Goal: Task Accomplishment & Management: Manage account settings

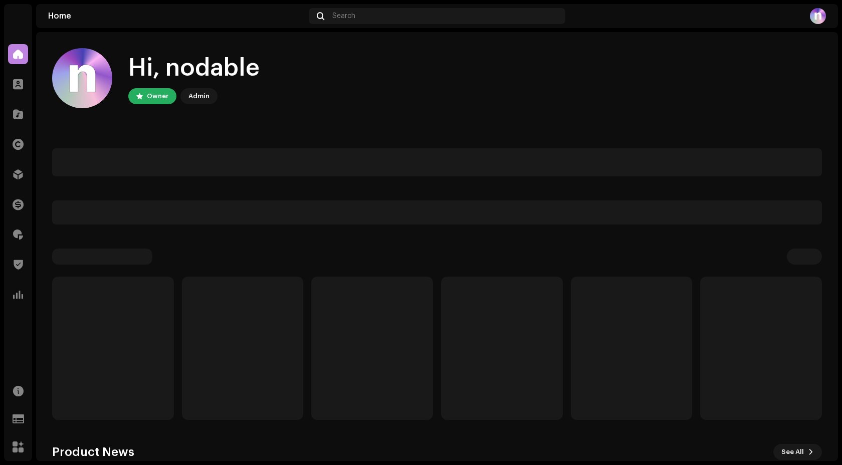
click at [421, 230] on div "Hi, nodable Owner Admin Product News See All" at bounding box center [437, 338] width 770 height 613
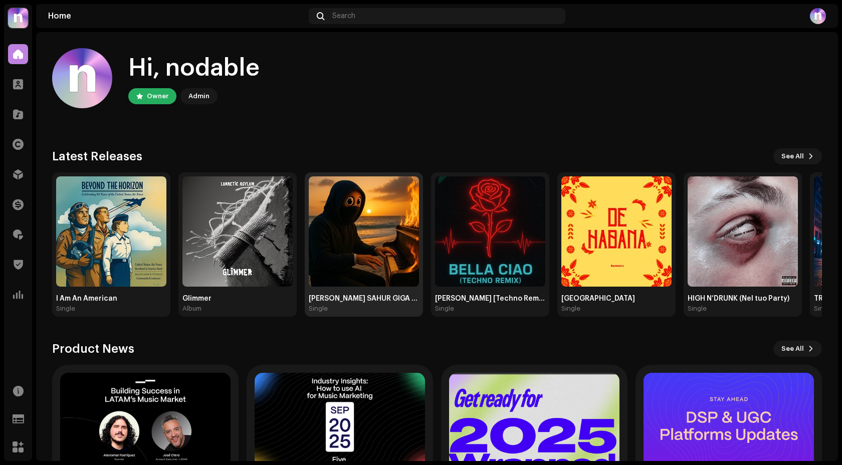
click at [376, 225] on img at bounding box center [364, 231] width 110 height 110
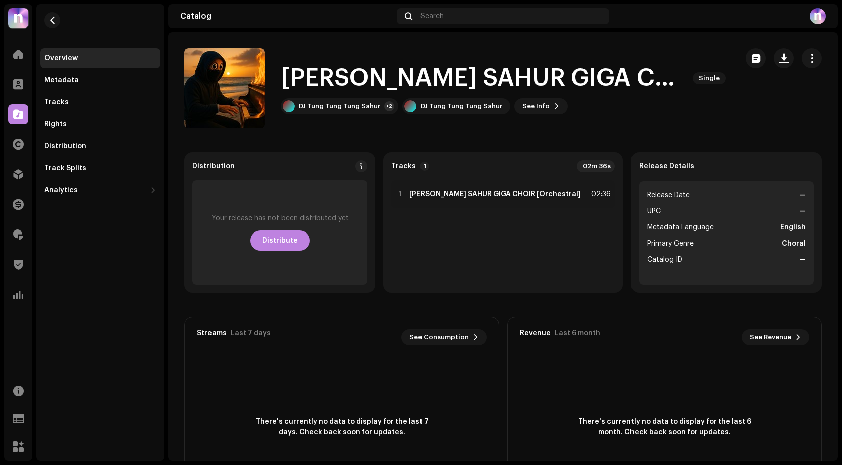
click at [324, 135] on catalog-releases-details-overview "[PERSON_NAME] SAHUR GIGA CHOIR [Orchestral] Single [PERSON_NAME] TUNG SAHUR GIG…" at bounding box center [503, 282] width 670 height 501
click at [85, 117] on div "Rights" at bounding box center [100, 124] width 120 height 20
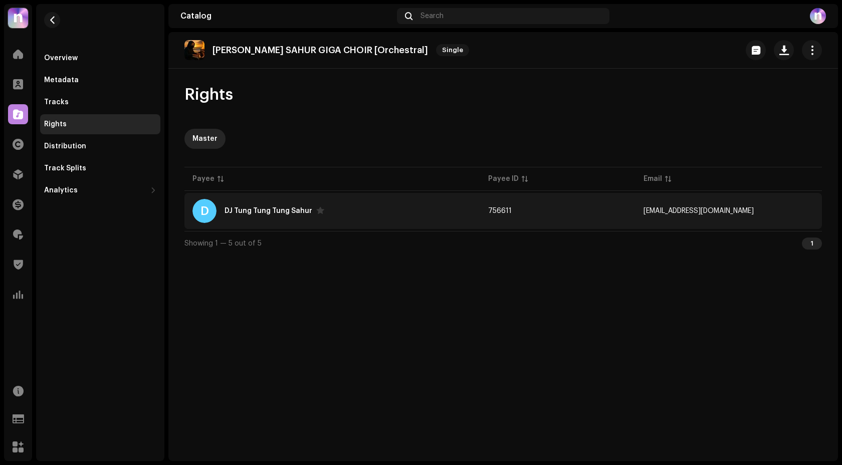
click at [291, 207] on div "DJ Tung Tung Tung Sahur" at bounding box center [275, 211] width 100 height 8
click at [380, 211] on div "D [PERSON_NAME] [PERSON_NAME] Sahur" at bounding box center [332, 211] width 280 height 24
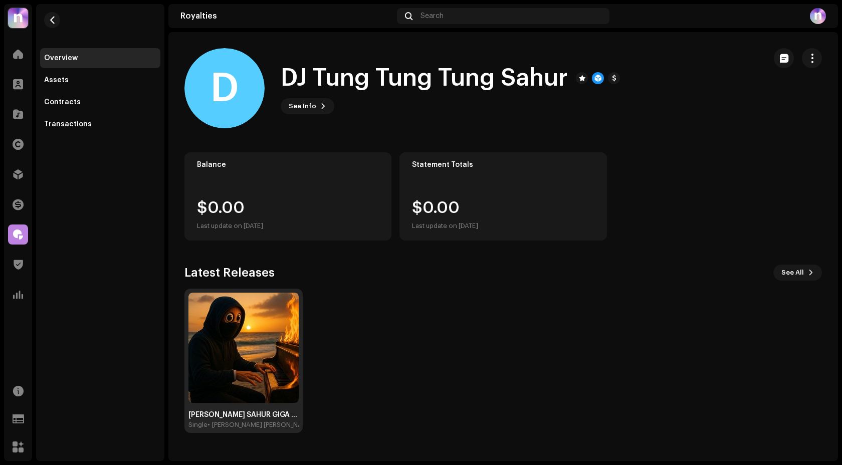
click at [285, 394] on img at bounding box center [243, 348] width 110 height 110
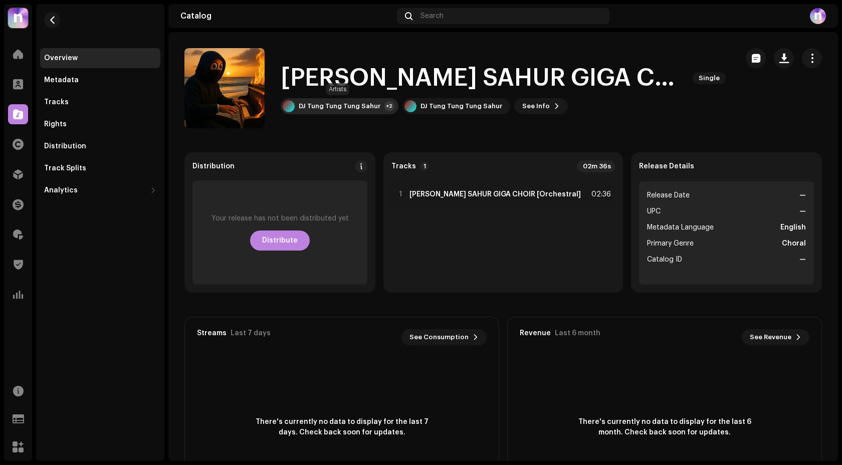
click at [320, 102] on div "DJ Tung Tung Tung Sahur" at bounding box center [340, 106] width 82 height 8
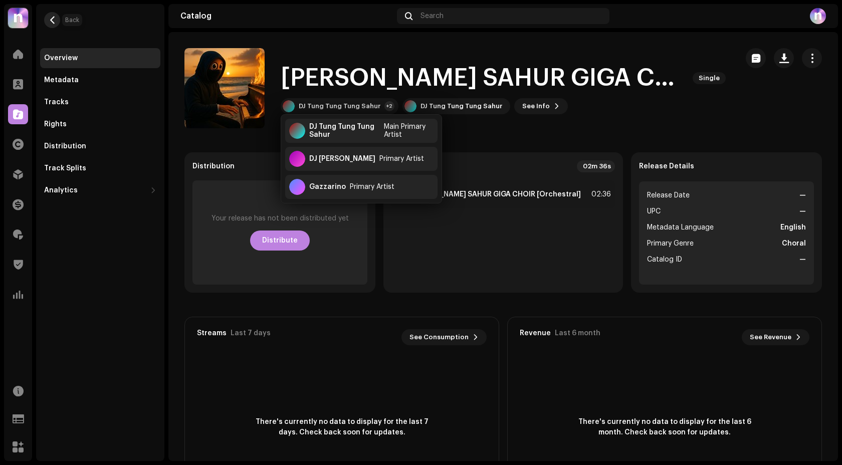
click at [54, 21] on span "button" at bounding box center [53, 20] width 8 height 8
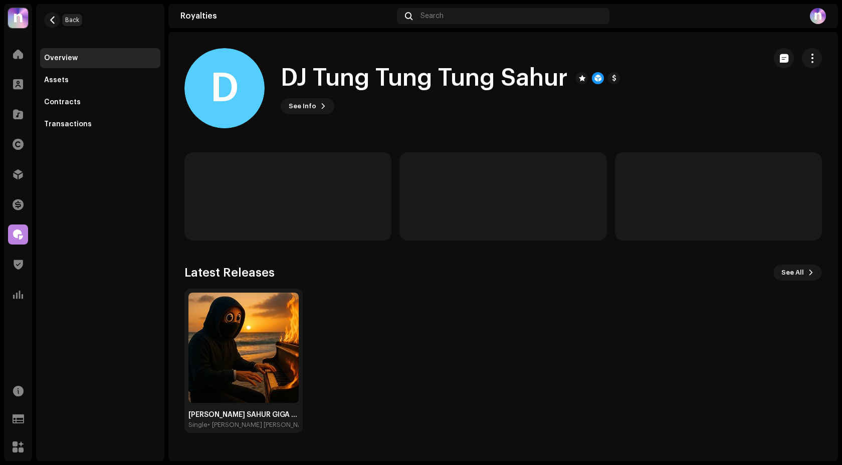
click at [54, 21] on span "button" at bounding box center [53, 20] width 8 height 8
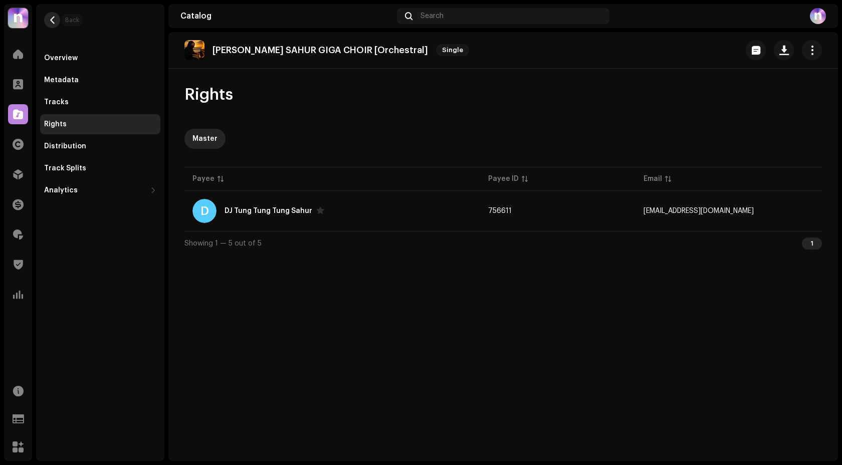
click at [56, 21] on span "button" at bounding box center [53, 20] width 8 height 8
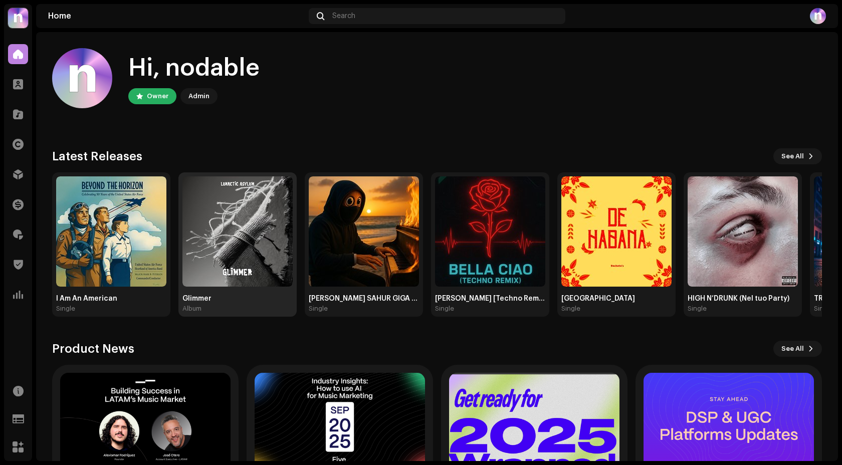
click at [277, 222] on img at bounding box center [237, 231] width 110 height 110
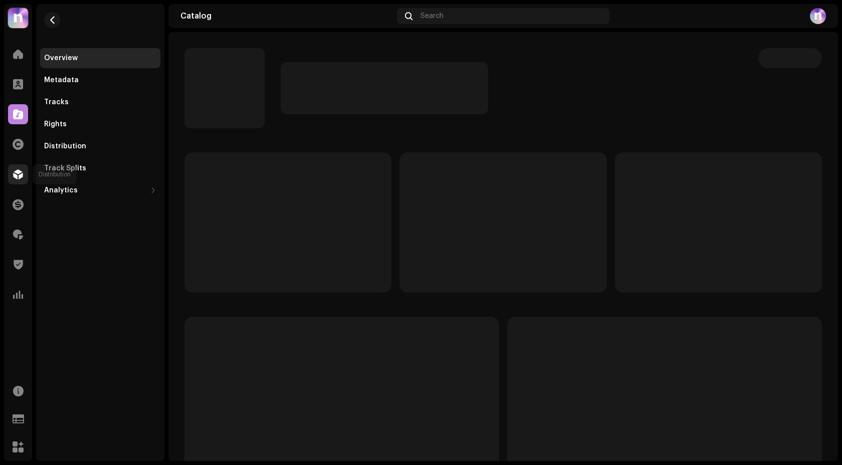
click at [25, 170] on div at bounding box center [18, 174] width 20 height 20
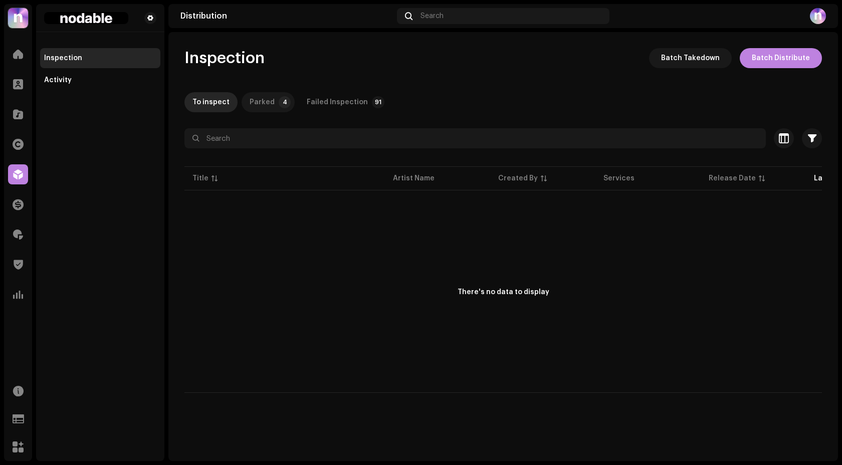
click at [257, 107] on div "Parked" at bounding box center [262, 102] width 25 height 20
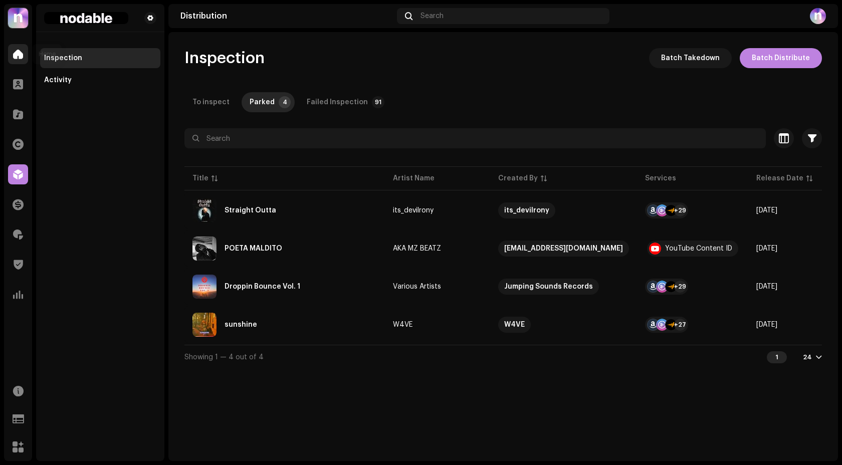
click at [22, 61] on div at bounding box center [18, 54] width 20 height 20
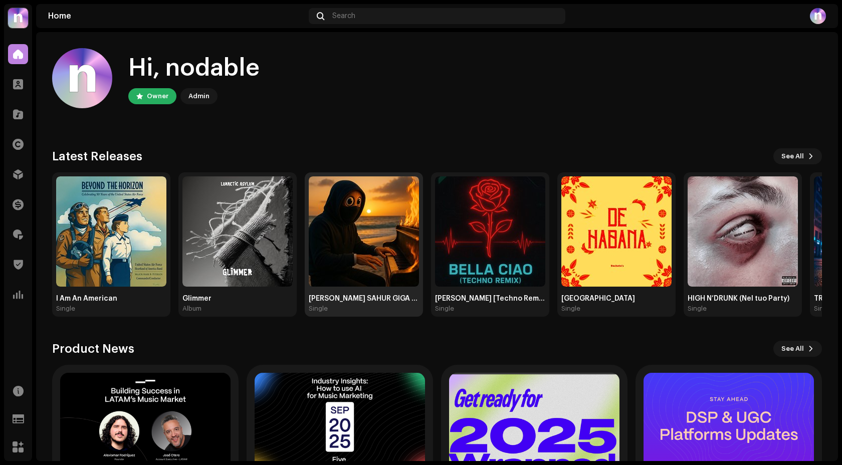
scroll to position [5, 0]
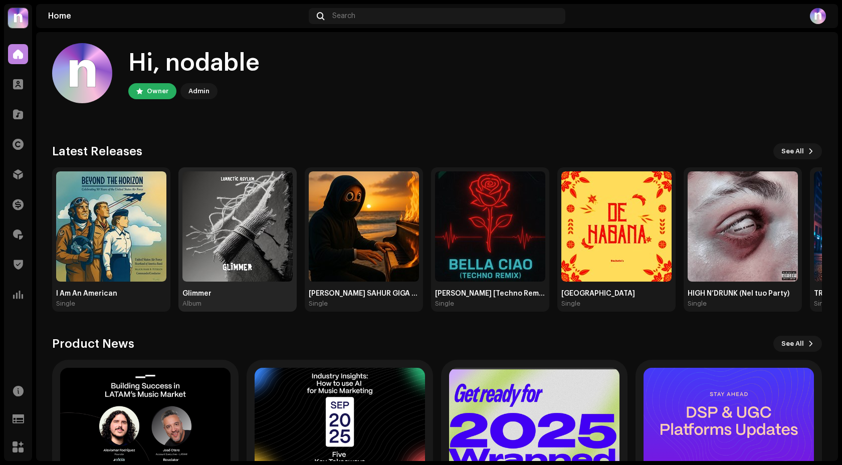
click at [224, 223] on img at bounding box center [237, 226] width 110 height 110
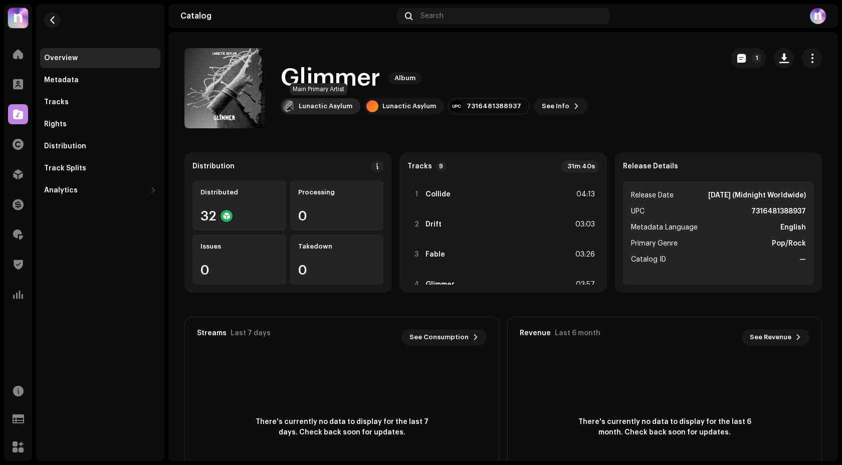
click at [333, 107] on div "Lunactic Asylum" at bounding box center [326, 106] width 54 height 8
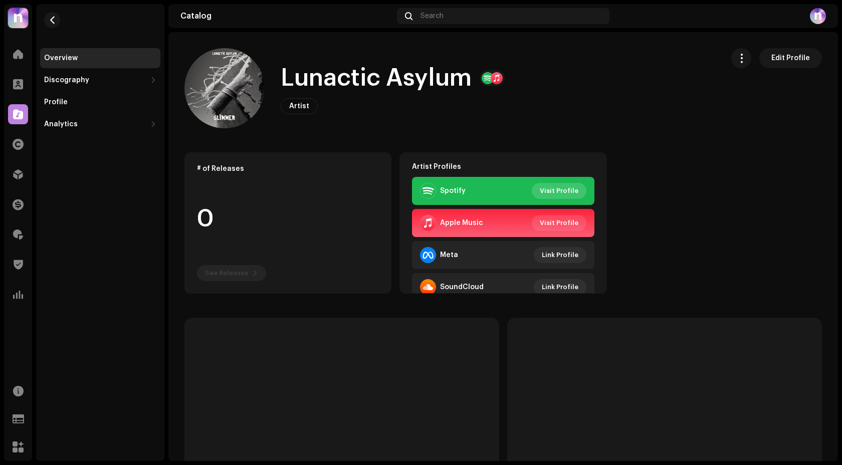
click at [557, 191] on span "Visit Profile" at bounding box center [559, 191] width 39 height 20
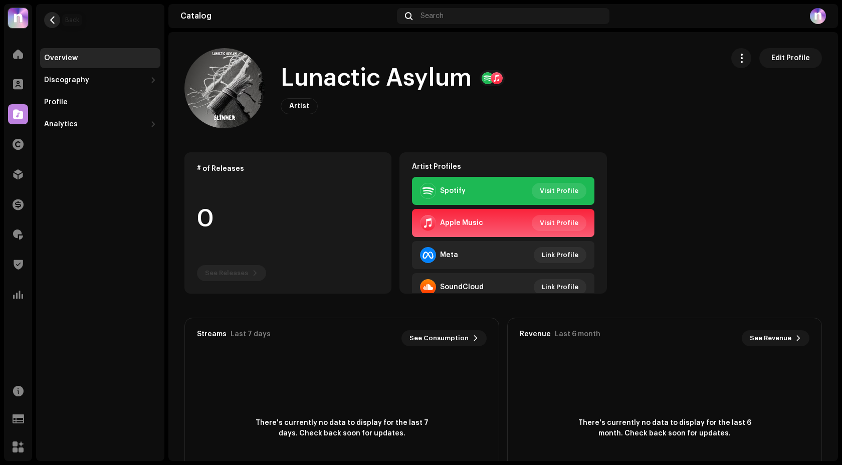
click at [47, 22] on button "button" at bounding box center [52, 20] width 16 height 16
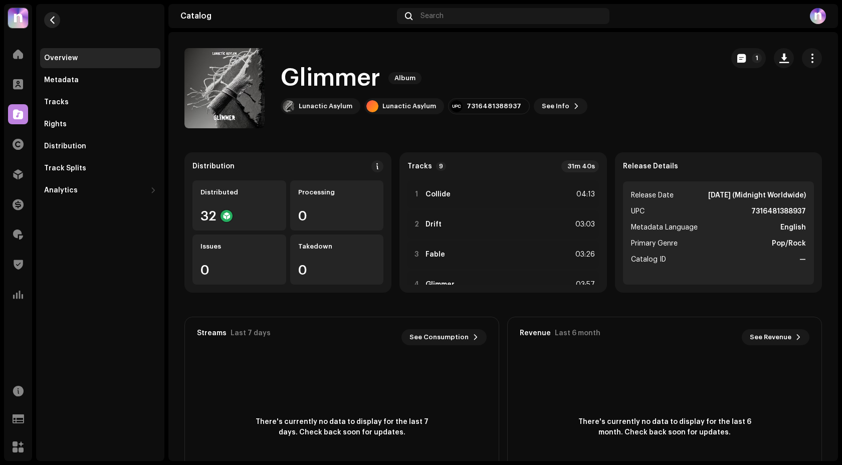
click at [49, 17] on span "button" at bounding box center [53, 20] width 8 height 8
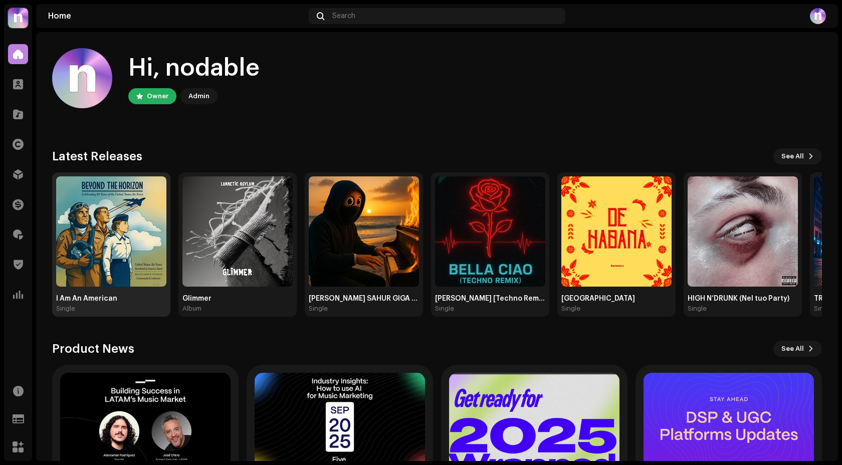
click at [125, 203] on img at bounding box center [111, 231] width 110 height 110
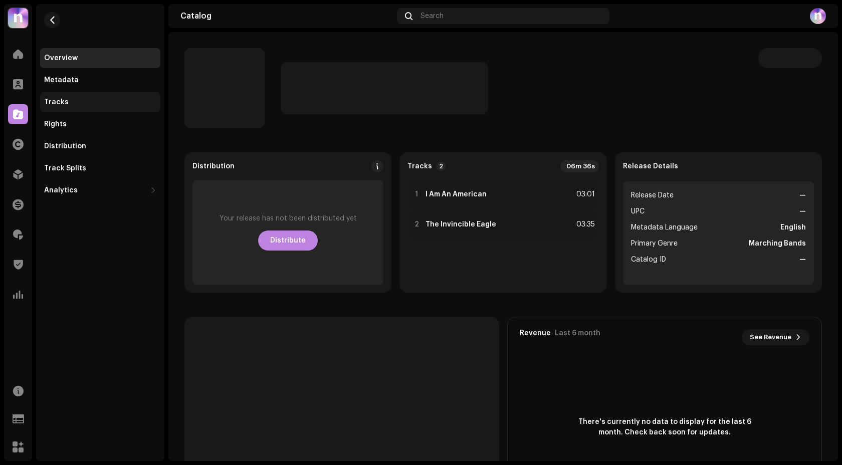
click at [75, 106] on div "Tracks" at bounding box center [100, 102] width 112 height 8
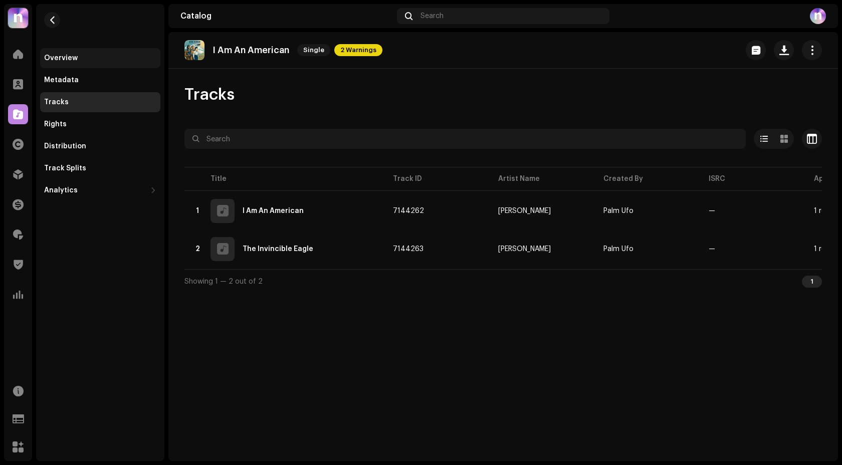
click at [76, 60] on div "Overview" at bounding box center [61, 58] width 34 height 8
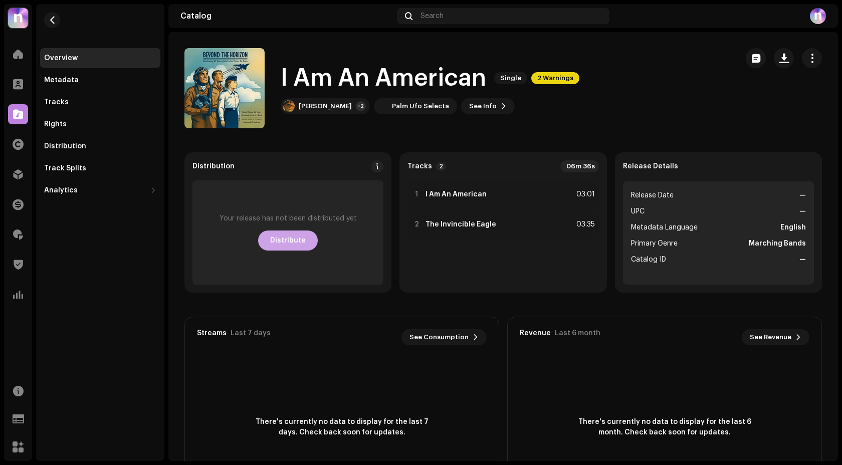
click at [287, 241] on span "Distribute" at bounding box center [288, 241] width 36 height 20
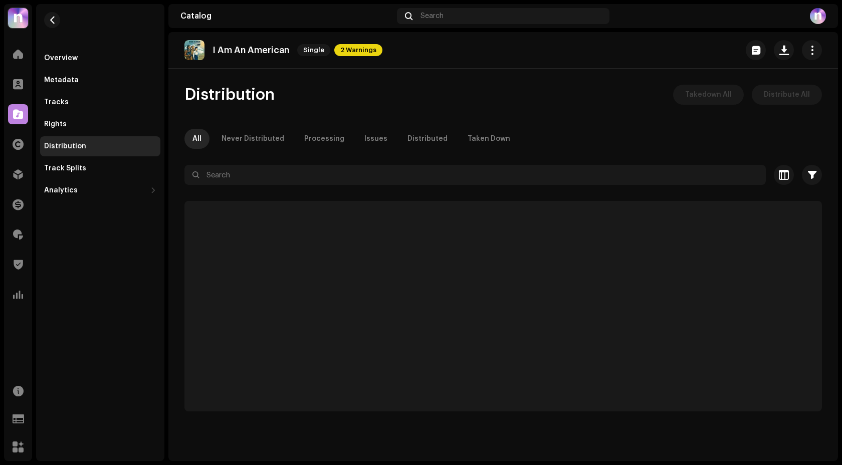
click at [802, 96] on span "Distribute All" at bounding box center [787, 95] width 46 height 20
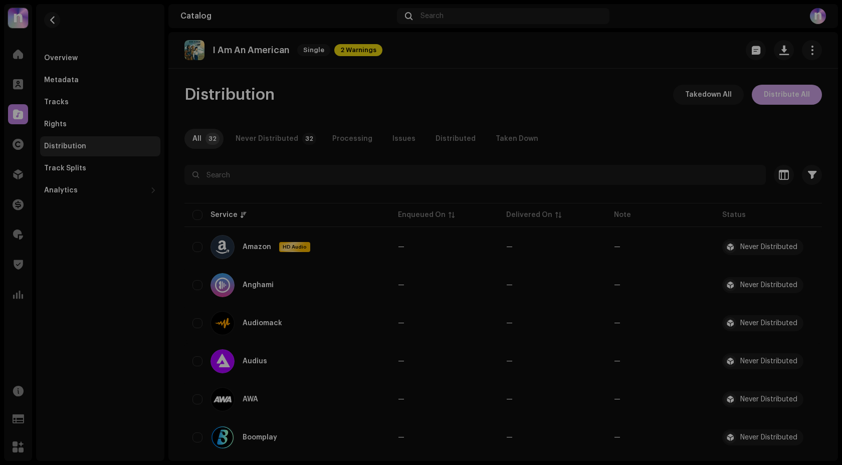
click at [802, 96] on div "Errors & Warnings Error Warnings 2 Please review these warnings to see if you n…" at bounding box center [421, 232] width 842 height 465
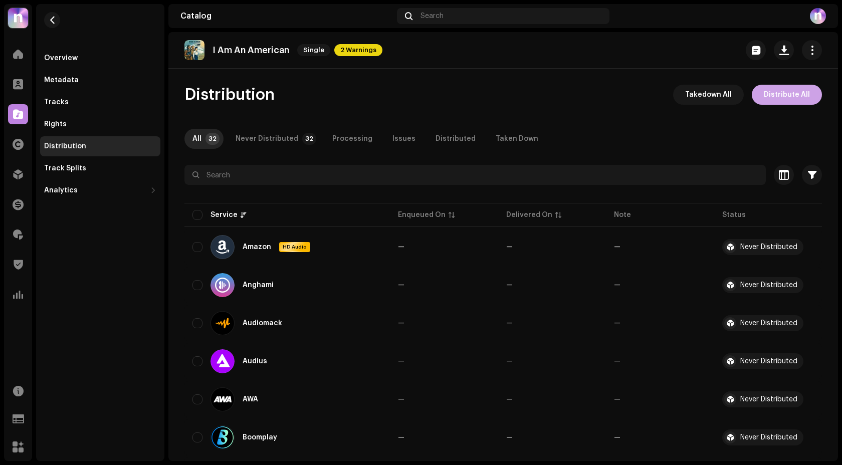
click at [802, 96] on span "Distribute All" at bounding box center [787, 95] width 46 height 20
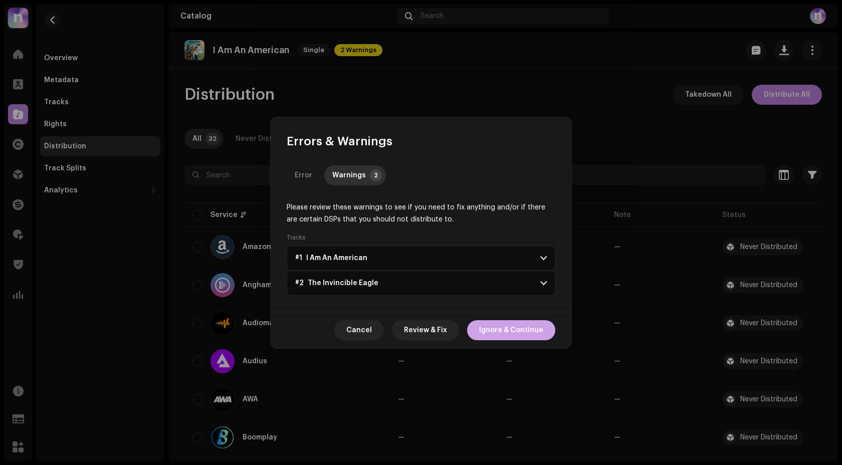
click at [529, 333] on span "Ignore & Continue" at bounding box center [511, 330] width 64 height 20
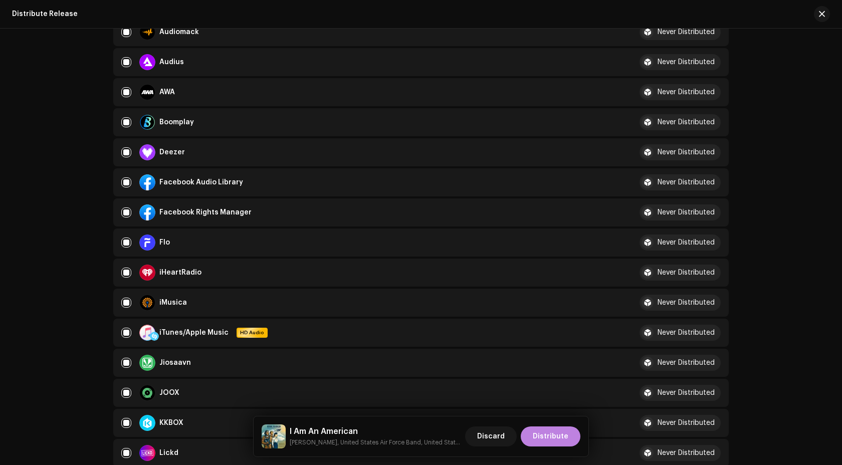
scroll to position [344, 0]
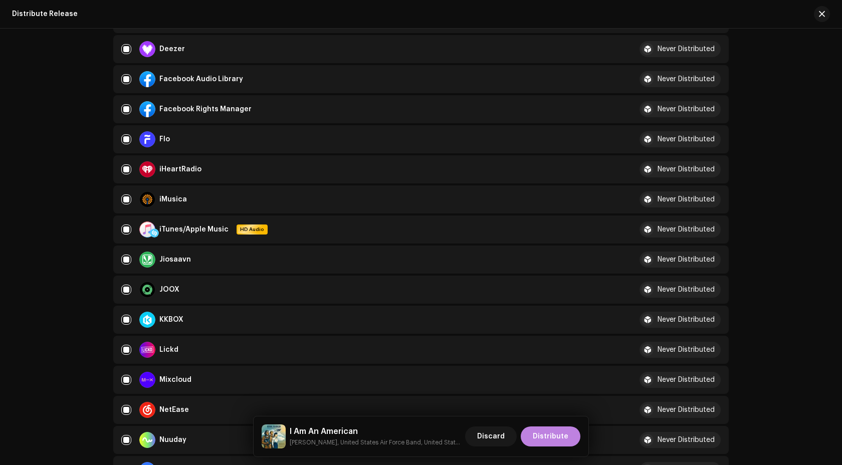
click at [118, 260] on td "Jiosaavn" at bounding box center [368, 260] width 510 height 28
click at [121, 260] on input "checkbox" at bounding box center [126, 260] width 10 height 10
checkbox input "false"
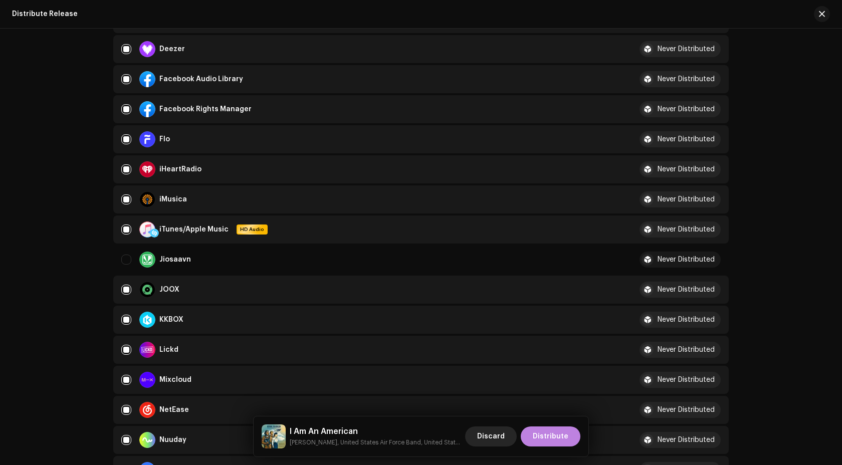
click at [510, 444] on button "Discard" at bounding box center [491, 437] width 52 height 20
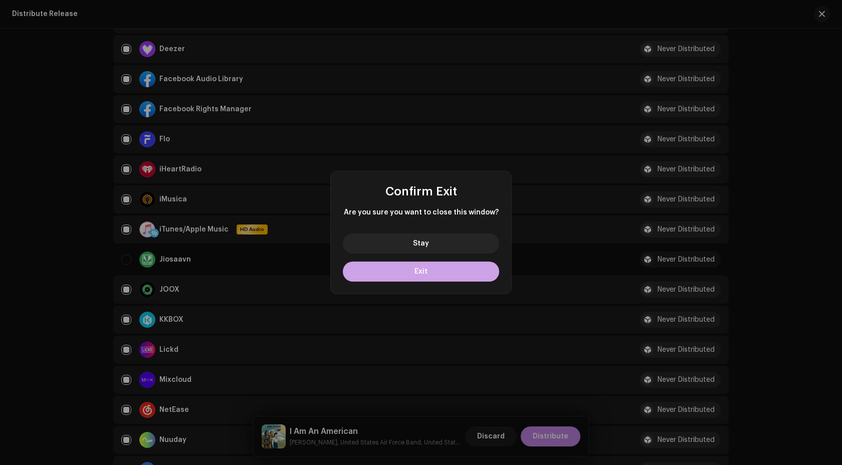
click at [446, 265] on button "Exit" at bounding box center [421, 272] width 156 height 20
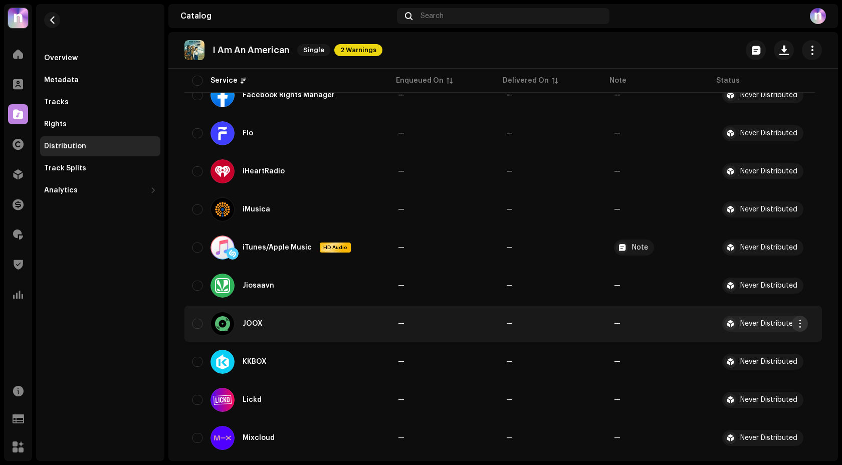
scroll to position [461, 0]
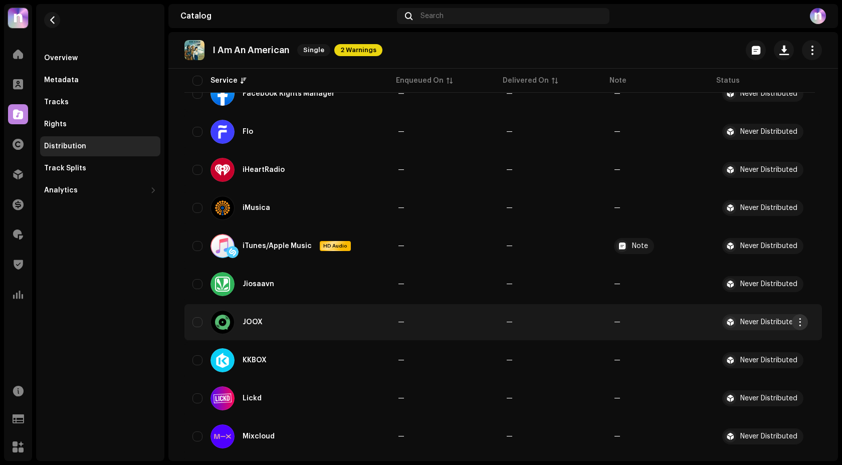
click at [802, 329] on button "button" at bounding box center [800, 322] width 16 height 16
click at [738, 339] on div "Distribute" at bounding box center [752, 345] width 101 height 20
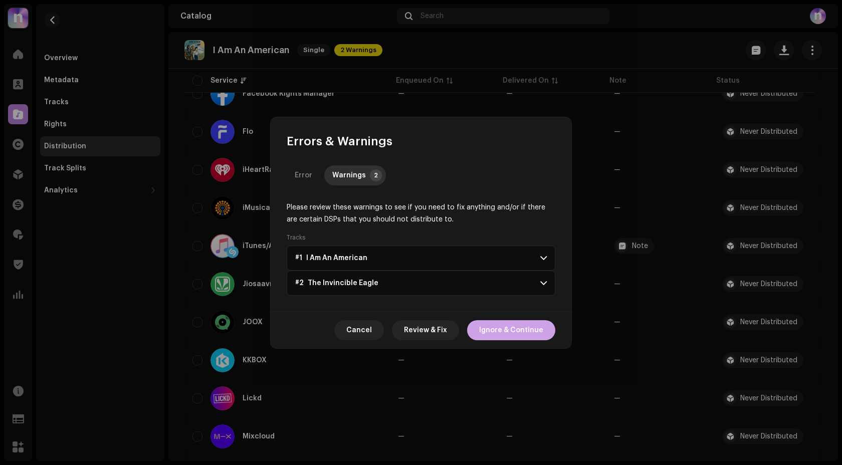
click at [507, 325] on span "Ignore & Continue" at bounding box center [511, 330] width 64 height 20
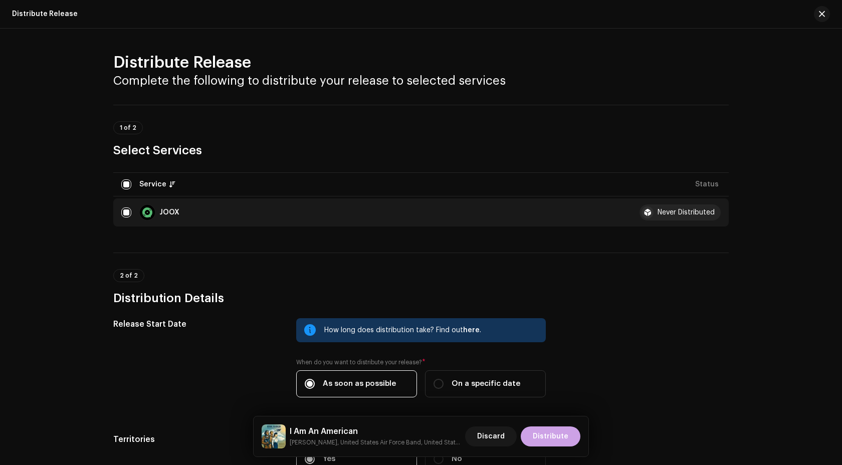
click at [546, 438] on span "Distribute" at bounding box center [551, 437] width 36 height 20
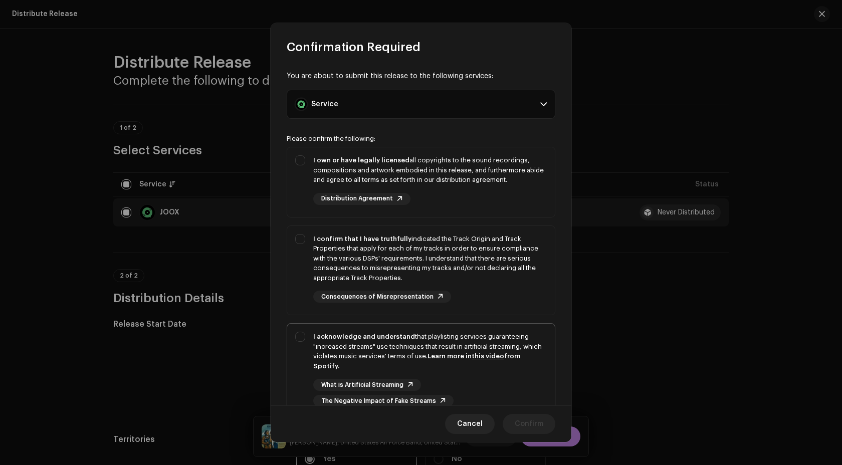
click at [488, 396] on div "What is Artificial Streaming The Negative Impact of Fake Streams" at bounding box center [430, 393] width 234 height 28
checkbox input "true"
click at [488, 298] on div "I confirm that I have truthfully indicated the Track Origin and Track Propertie…" at bounding box center [430, 268] width 234 height 69
checkbox input "true"
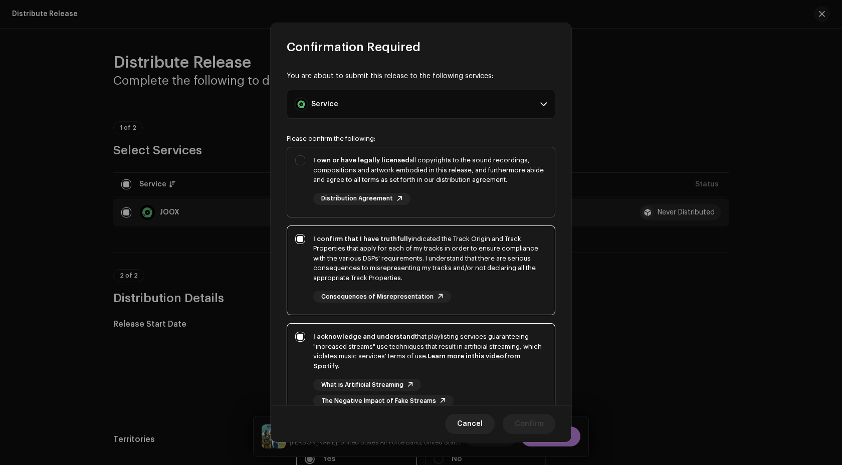
click at [488, 159] on div "I own or have legally licensed all copyrights to the sound recordings, composit…" at bounding box center [430, 170] width 234 height 30
checkbox input "true"
click at [531, 423] on span "Confirm" at bounding box center [529, 424] width 29 height 20
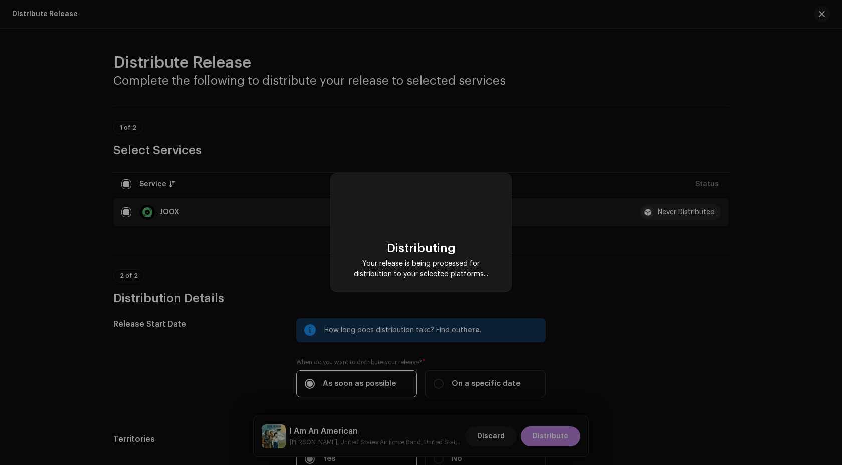
scroll to position [0, 0]
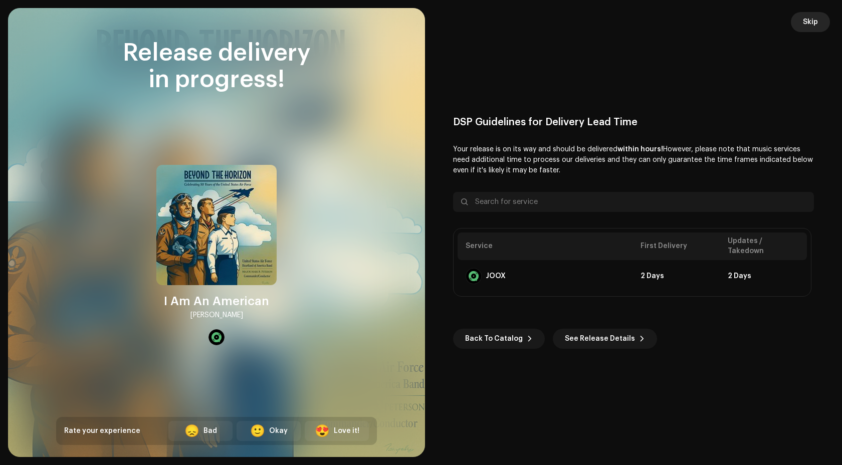
click at [806, 19] on span "Skip" at bounding box center [810, 22] width 15 height 20
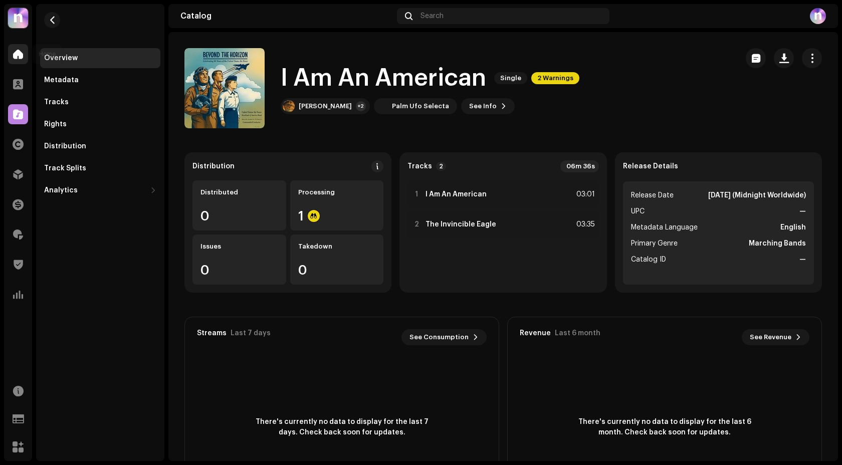
click at [25, 58] on div at bounding box center [18, 54] width 20 height 20
